Goal: Transaction & Acquisition: Purchase product/service

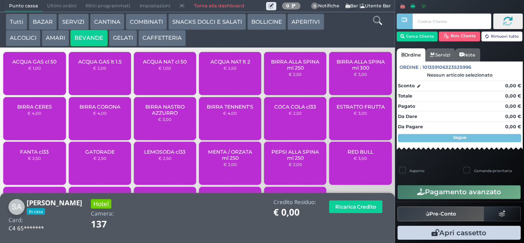
click at [209, 77] on div "ACQUA NAT lt 2 € 2,50" at bounding box center [230, 73] width 62 height 43
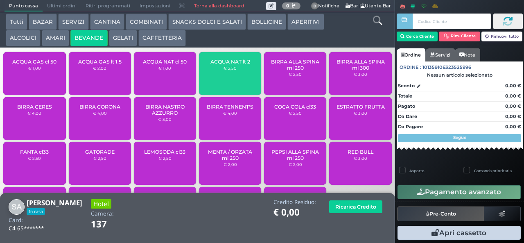
click at [202, 21] on button "SNACKS DOLCI E SALATI" at bounding box center [207, 22] width 78 height 16
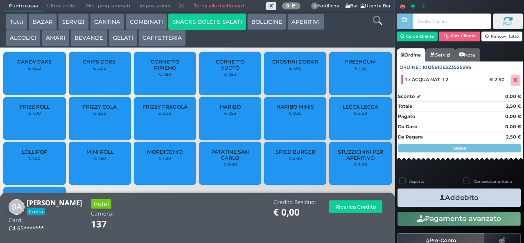
click at [236, 161] on span "PATATINE SAN CARLO" at bounding box center [230, 155] width 49 height 12
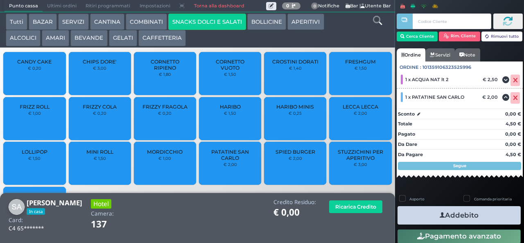
click at [440, 214] on icon "button" at bounding box center [442, 215] width 5 height 9
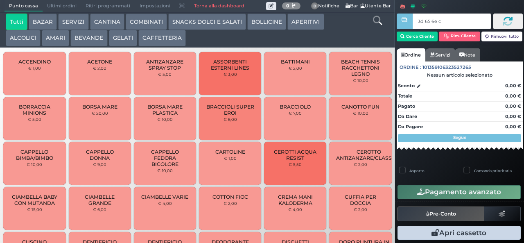
type input "3d 65 6e c3"
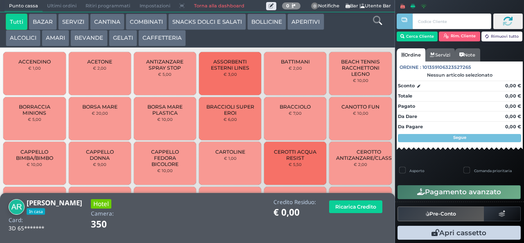
click at [297, 21] on button "APERITIVI" at bounding box center [305, 22] width 36 height 16
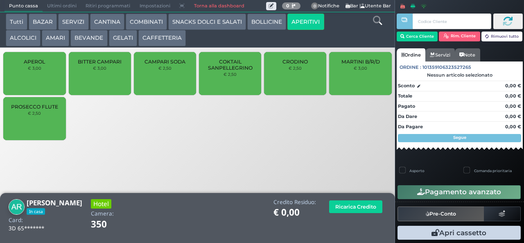
click at [29, 110] on span "PROSECCO FLUTE" at bounding box center [34, 107] width 47 height 6
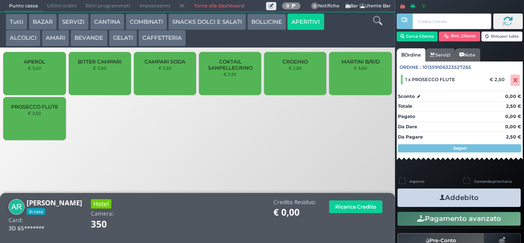
click at [27, 110] on span "PROSECCO FLUTE" at bounding box center [34, 107] width 47 height 6
click at [417, 193] on button "Addebito" at bounding box center [458, 197] width 123 height 18
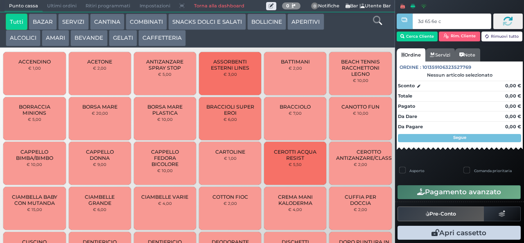
type input "3d 65 6e c3"
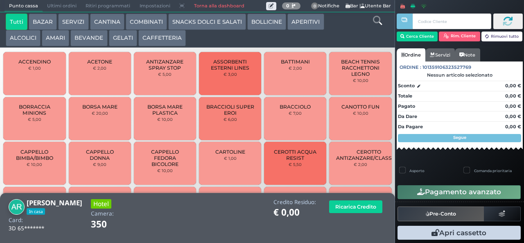
click at [308, 24] on button "APERITIVI" at bounding box center [305, 22] width 36 height 16
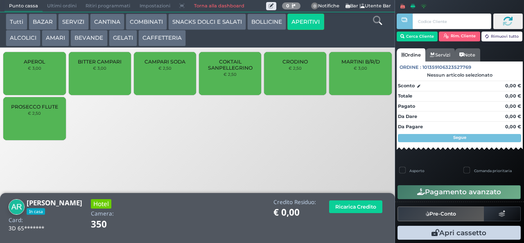
click at [43, 110] on span "PROSECCO FLUTE" at bounding box center [34, 107] width 47 height 6
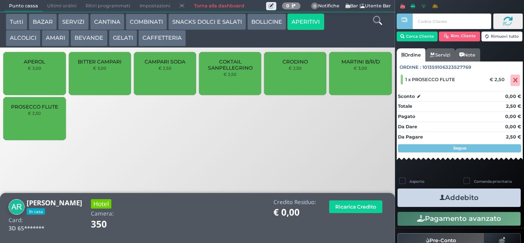
click at [440, 197] on icon "button" at bounding box center [442, 197] width 5 height 9
